Goal: Task Accomplishment & Management: Manage account settings

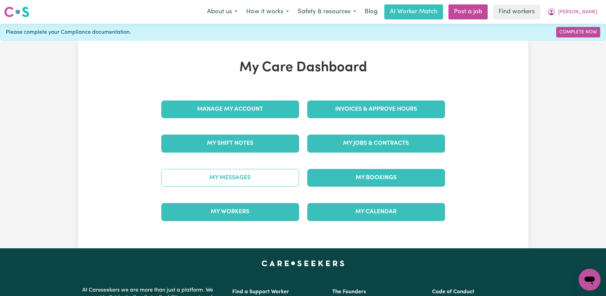
click at [243, 183] on link "My Messages" at bounding box center [230, 178] width 138 height 18
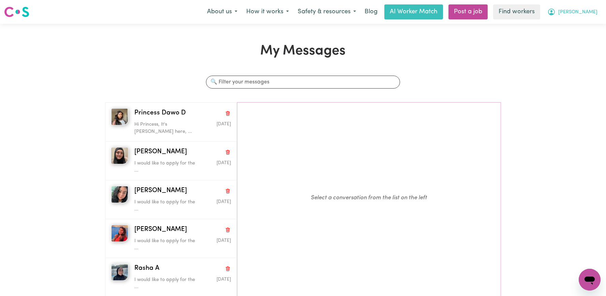
click at [579, 10] on button "[PERSON_NAME]" at bounding box center [572, 12] width 59 height 14
click at [575, 40] on link "Logout" at bounding box center [575, 39] width 54 height 13
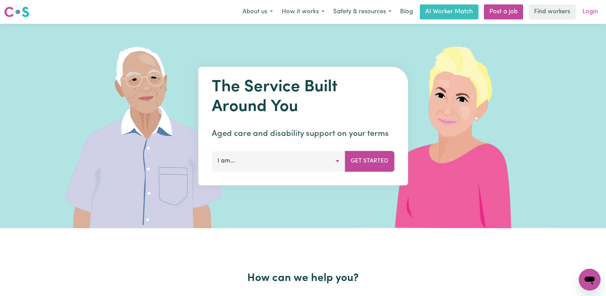
click at [590, 14] on link "Login" at bounding box center [590, 11] width 24 height 15
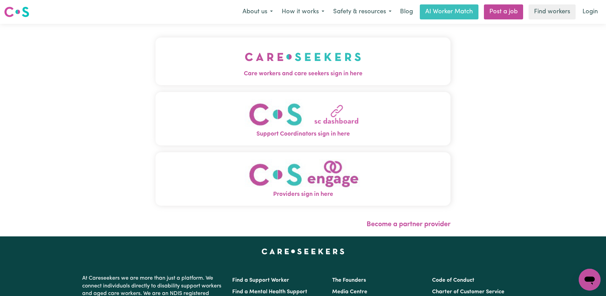
click at [391, 38] on div "Care workers and care seekers sign in here Support Coordinators sign in here Pr…" at bounding box center [302, 130] width 303 height 213
click at [388, 51] on button "Care workers and care seekers sign in here" at bounding box center [302, 62] width 295 height 48
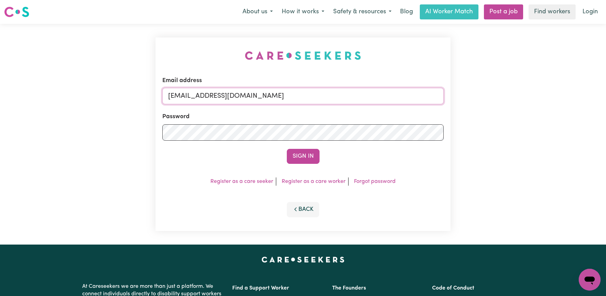
drag, startPoint x: 411, startPoint y: 98, endPoint x: 204, endPoint y: 100, distance: 207.7
click at [204, 100] on input "[EMAIL_ADDRESS][DOMAIN_NAME]" at bounding box center [302, 96] width 281 height 16
paste input "LinaMarkabouiHCK"
type input "[EMAIL_ADDRESS][DOMAIN_NAME]"
click at [287, 149] on button "Sign In" at bounding box center [303, 156] width 33 height 15
